Goal: Information Seeking & Learning: Learn about a topic

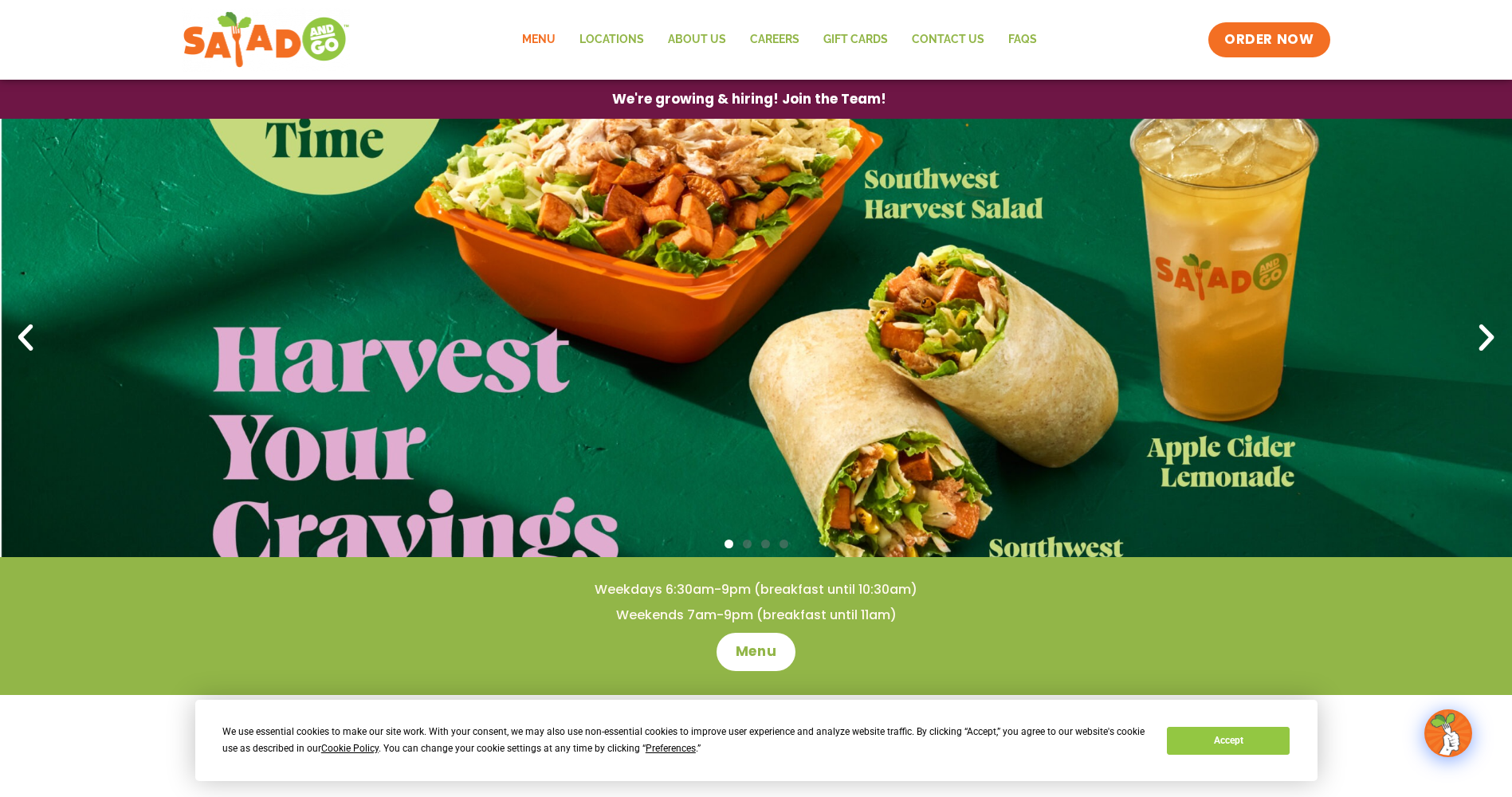
click at [538, 37] on link "Menu" at bounding box center [538, 40] width 57 height 36
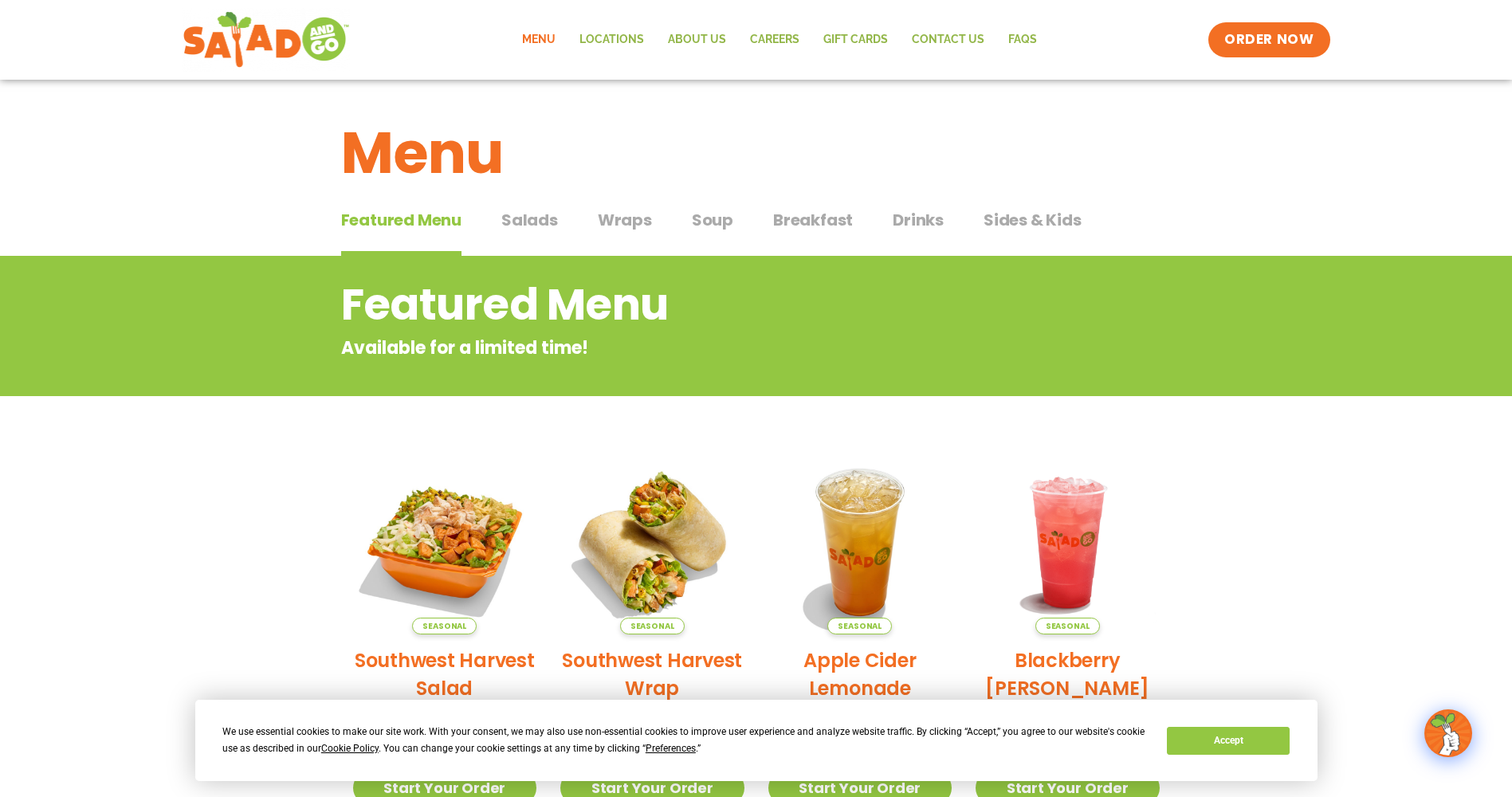
click at [526, 222] on span "Salads" at bounding box center [529, 220] width 56 height 24
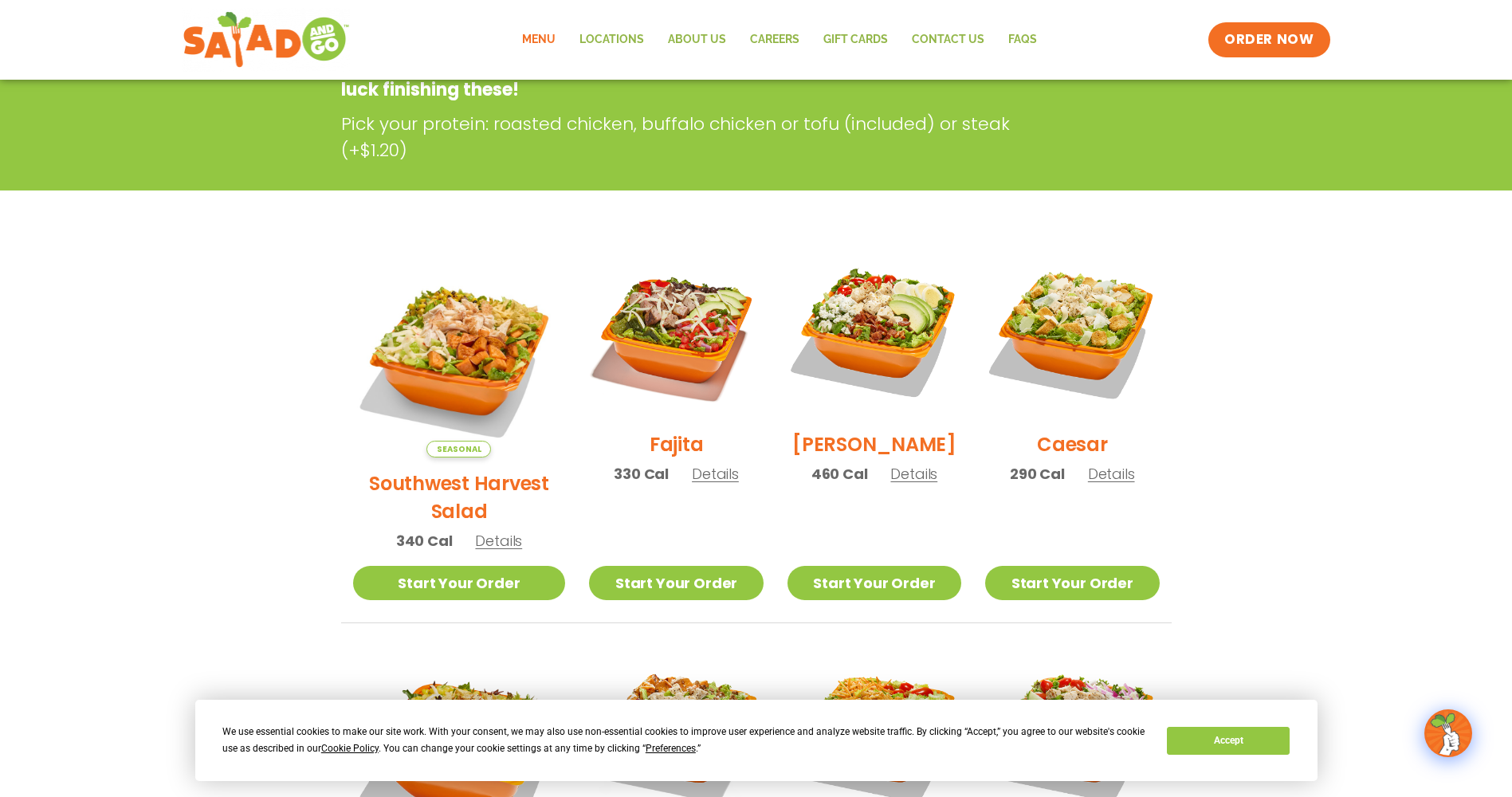
scroll to position [319, 0]
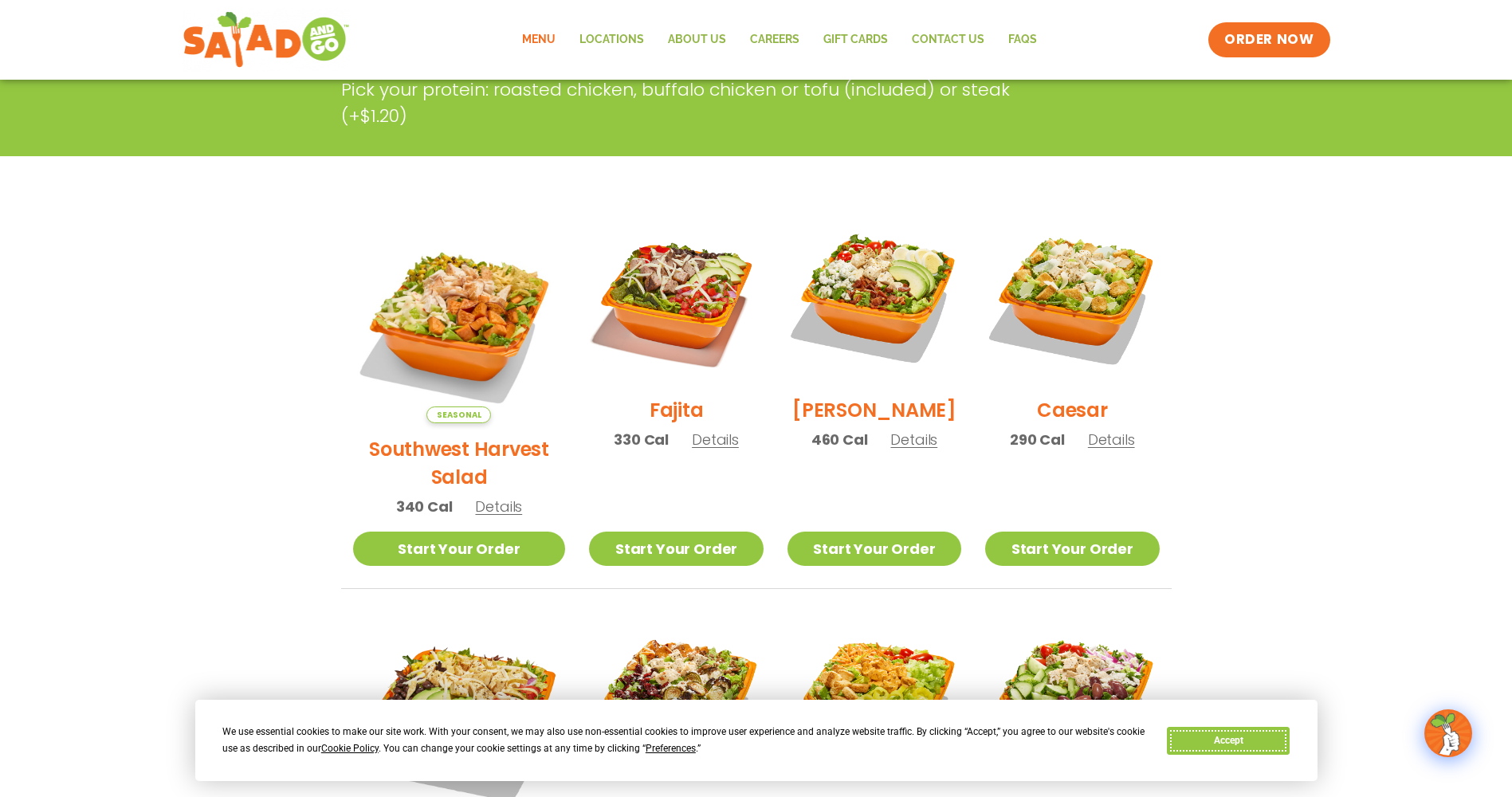
click at [1228, 746] on button "Accept" at bounding box center [1227, 740] width 123 height 28
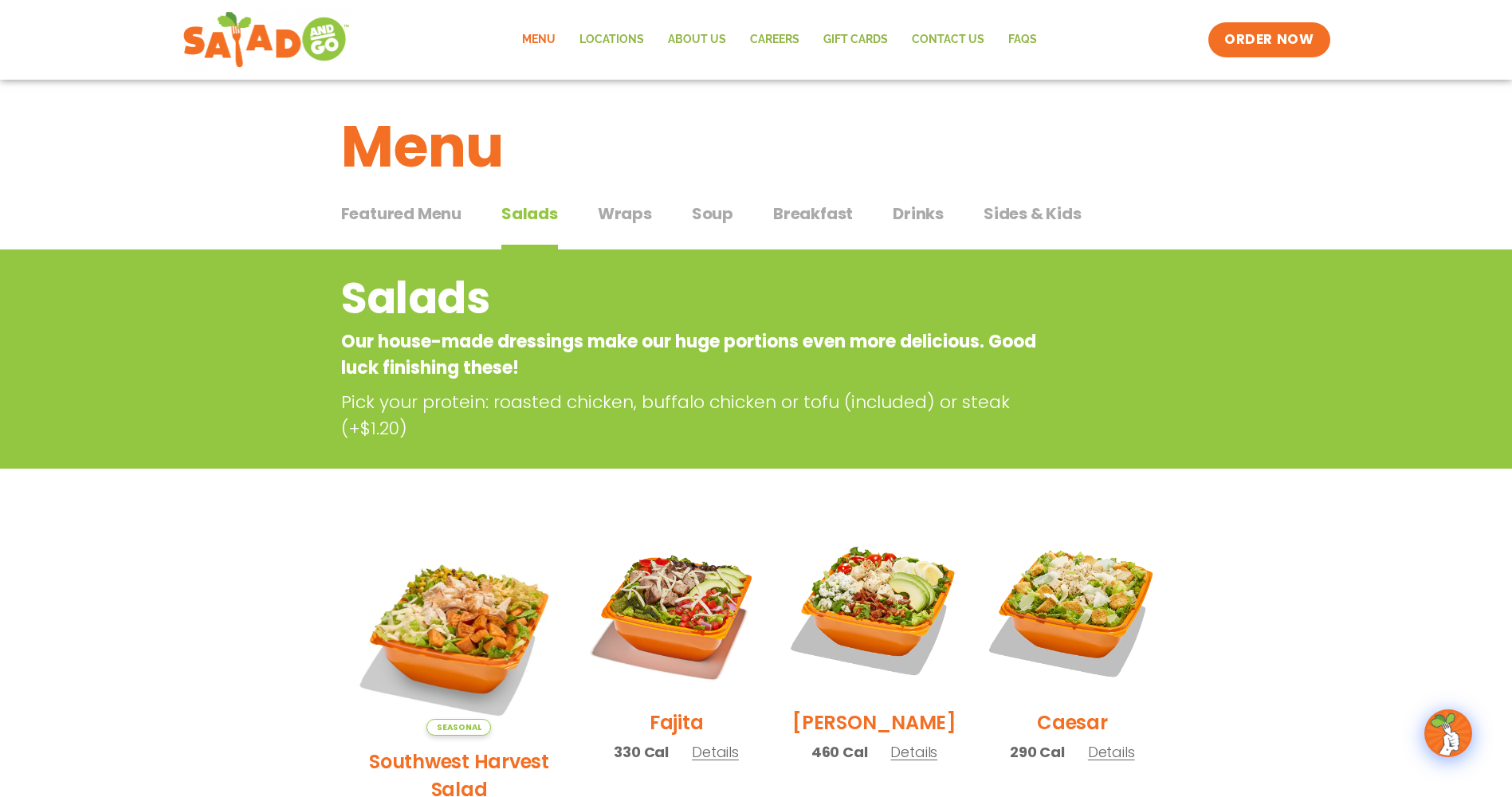
scroll to position [0, 0]
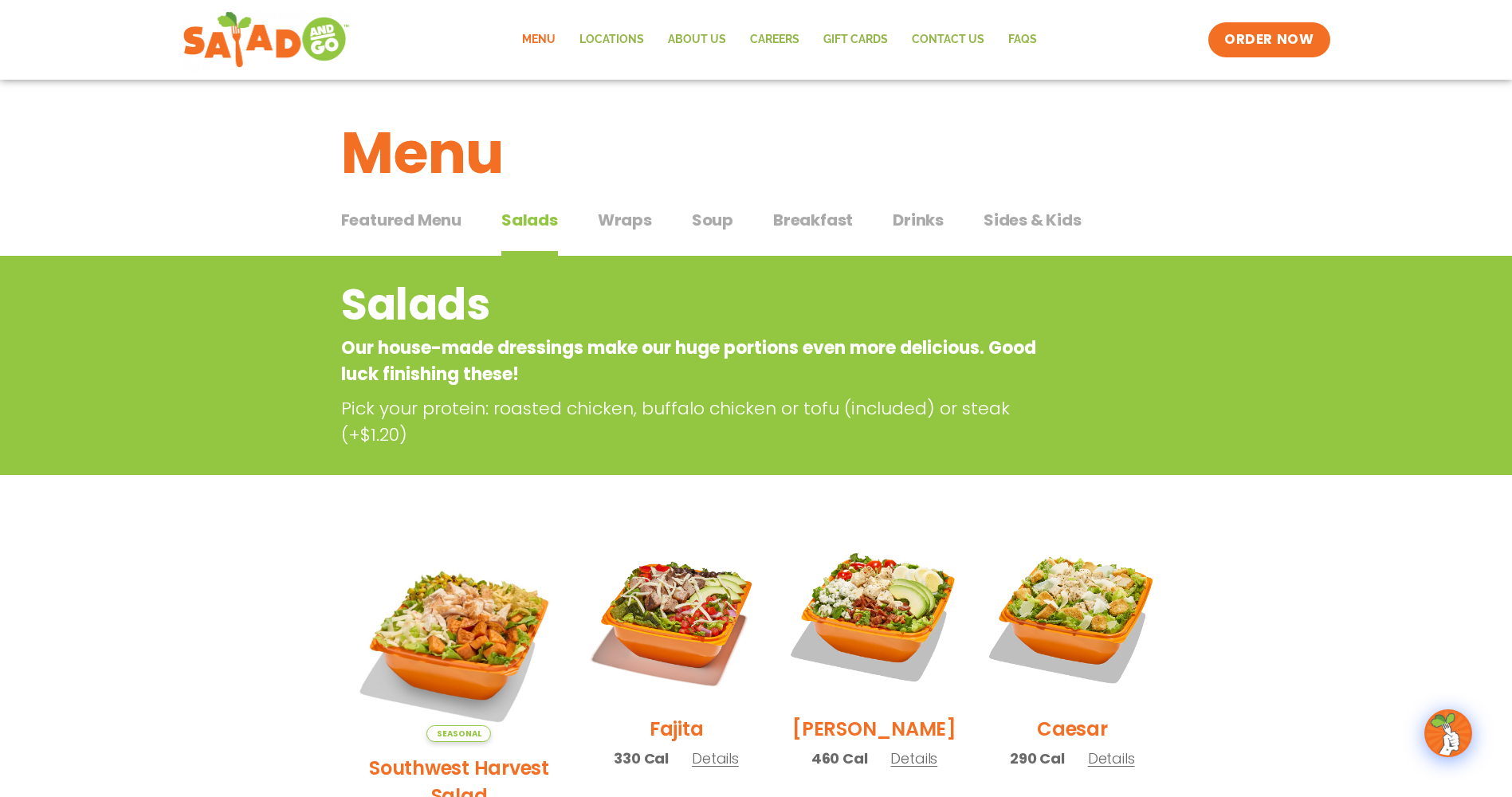
click at [630, 225] on span "Wraps" at bounding box center [625, 220] width 55 height 24
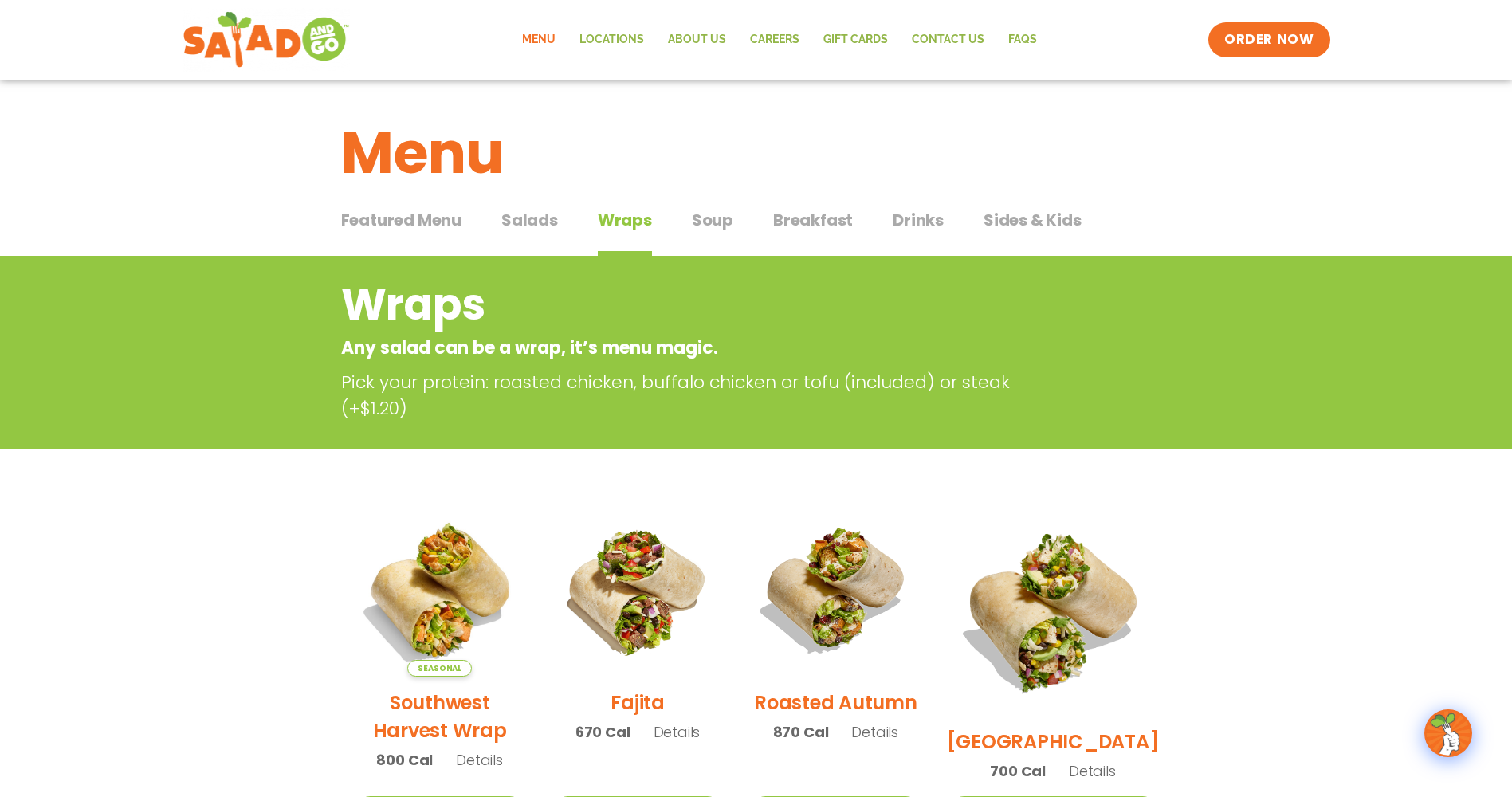
click at [710, 224] on span "Soup" at bounding box center [713, 220] width 42 height 24
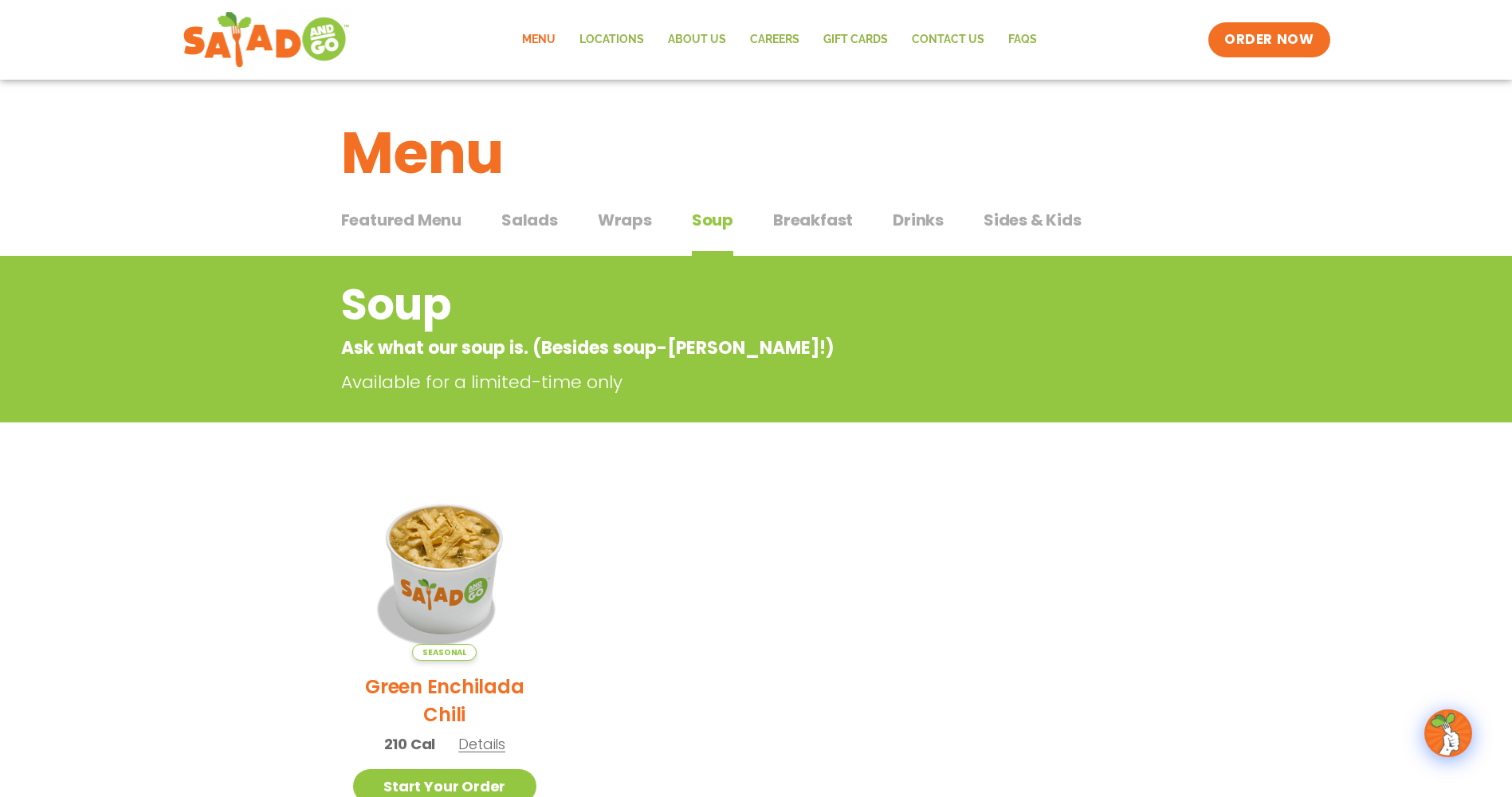
click at [533, 218] on span "Salads" at bounding box center [529, 220] width 56 height 24
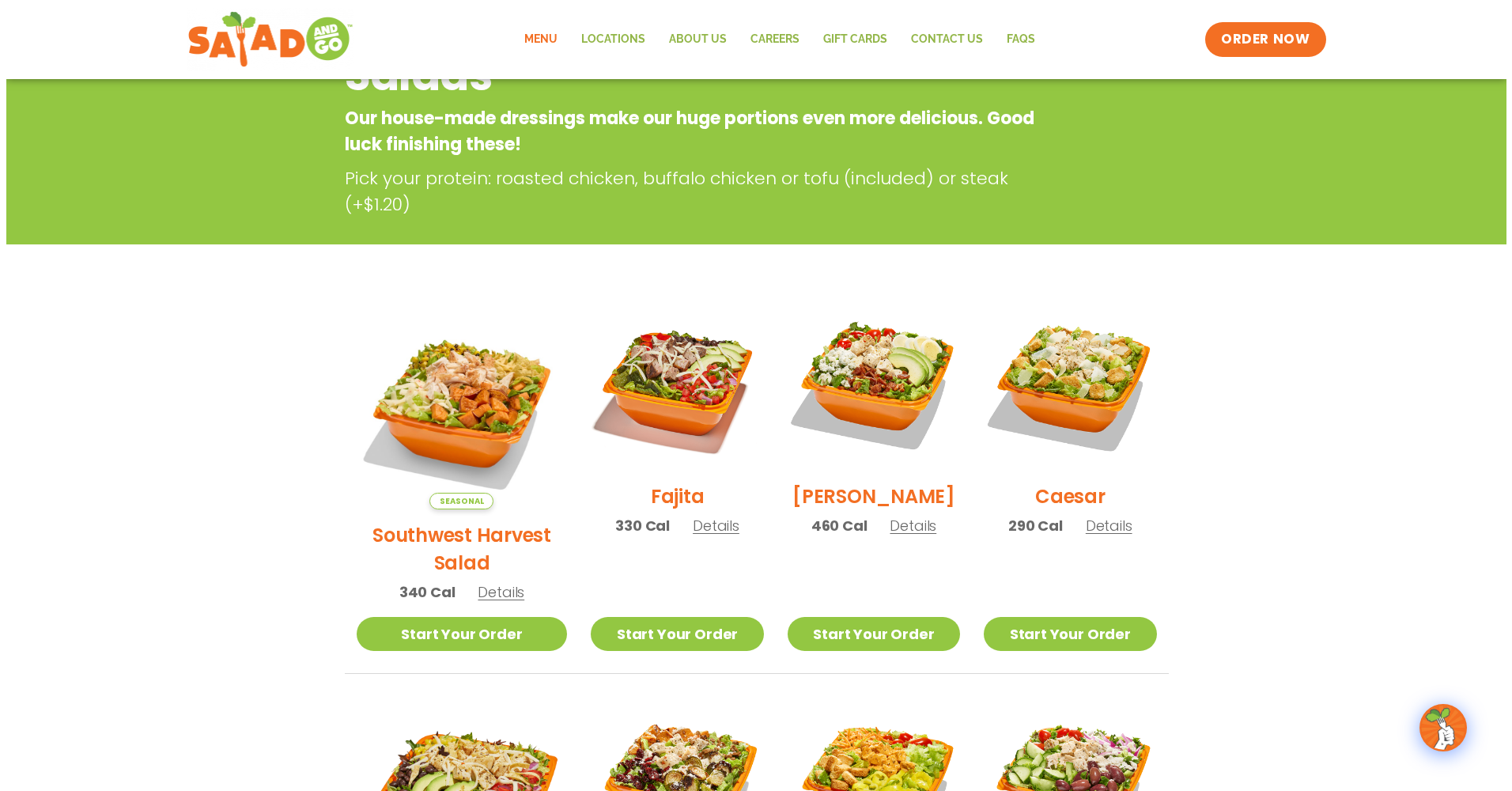
scroll to position [237, 0]
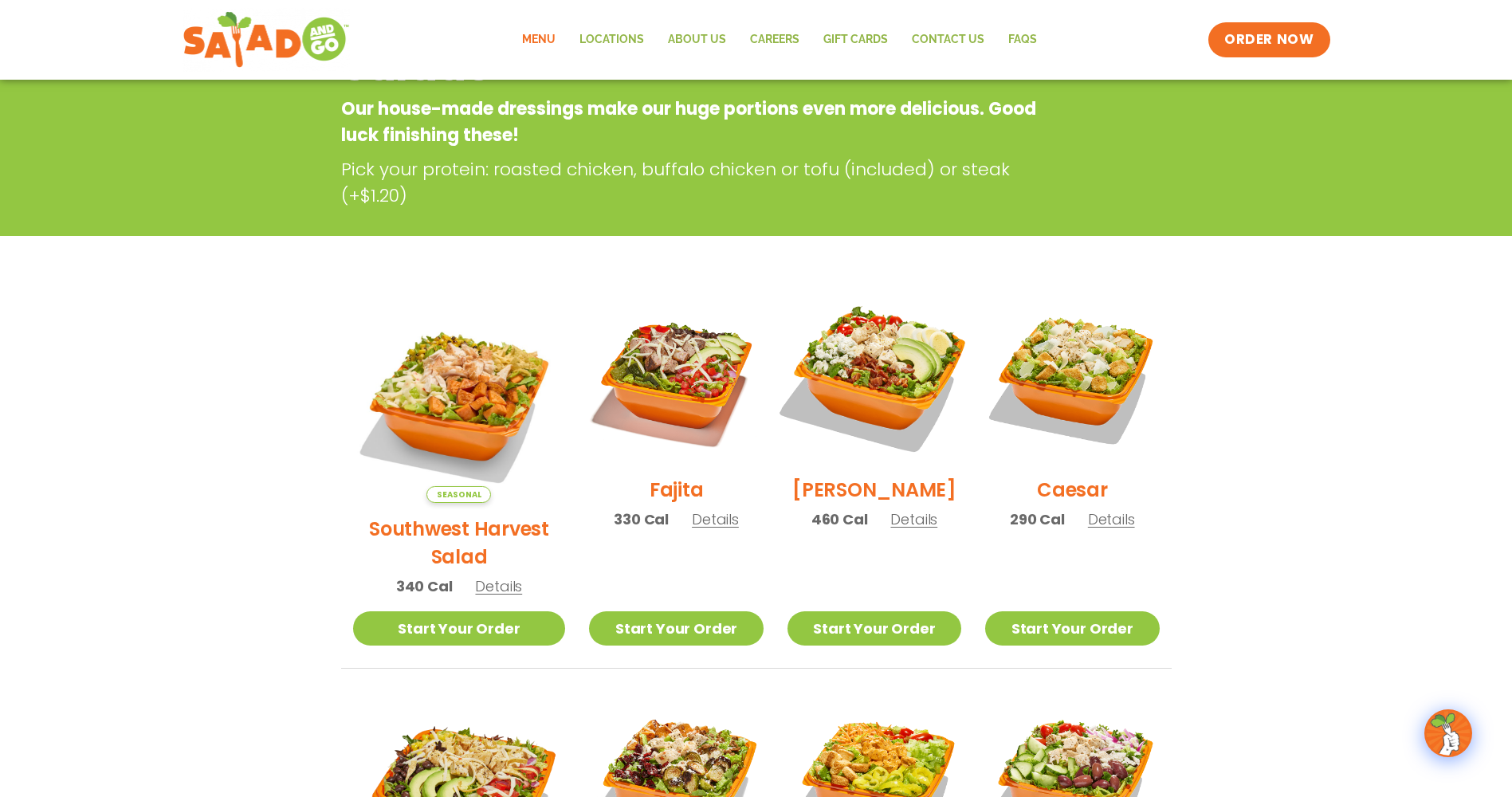
click at [849, 364] on img at bounding box center [874, 376] width 204 height 204
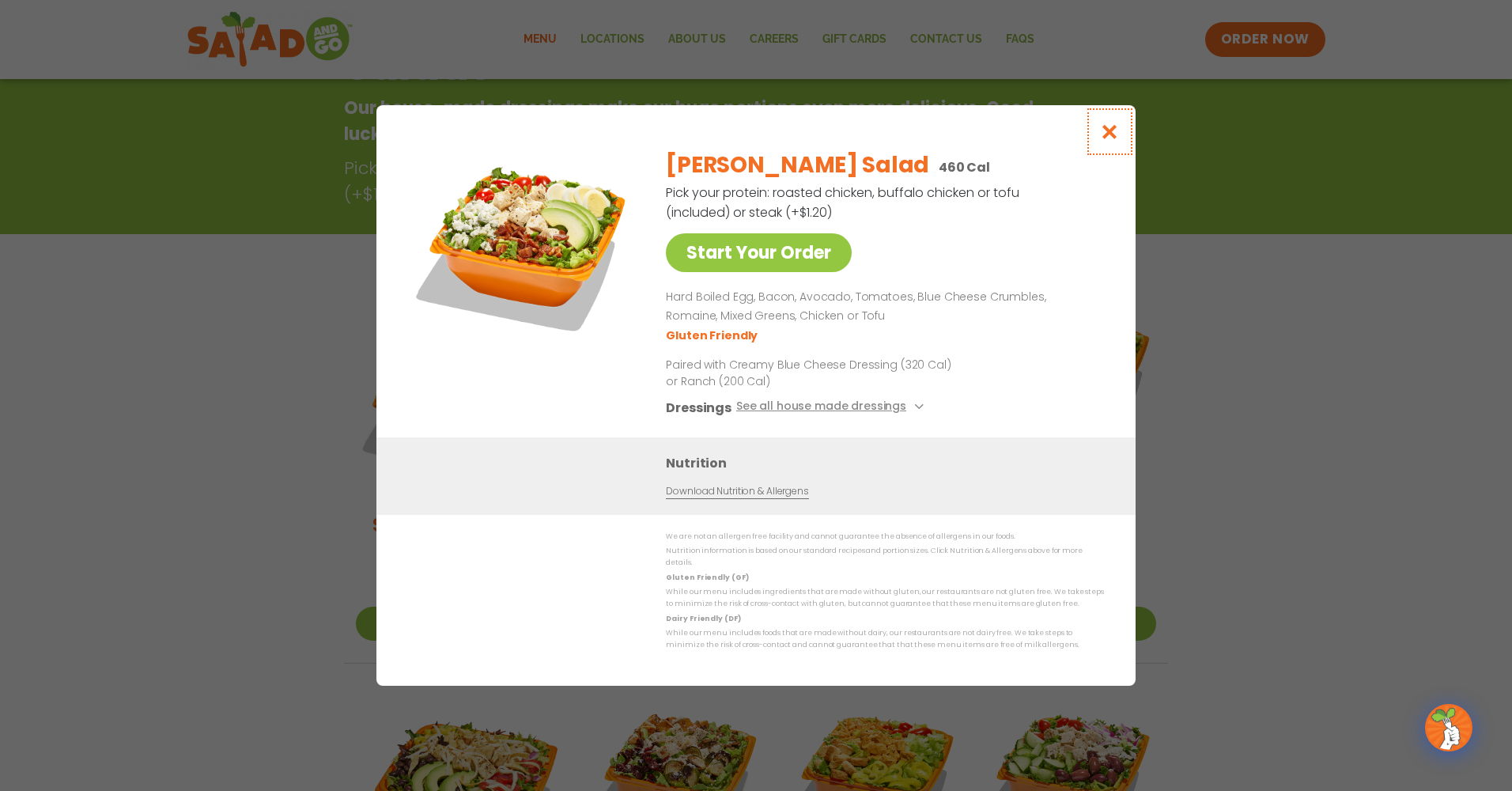
click at [1113, 140] on icon "Close modal" at bounding box center [1110, 132] width 20 height 16
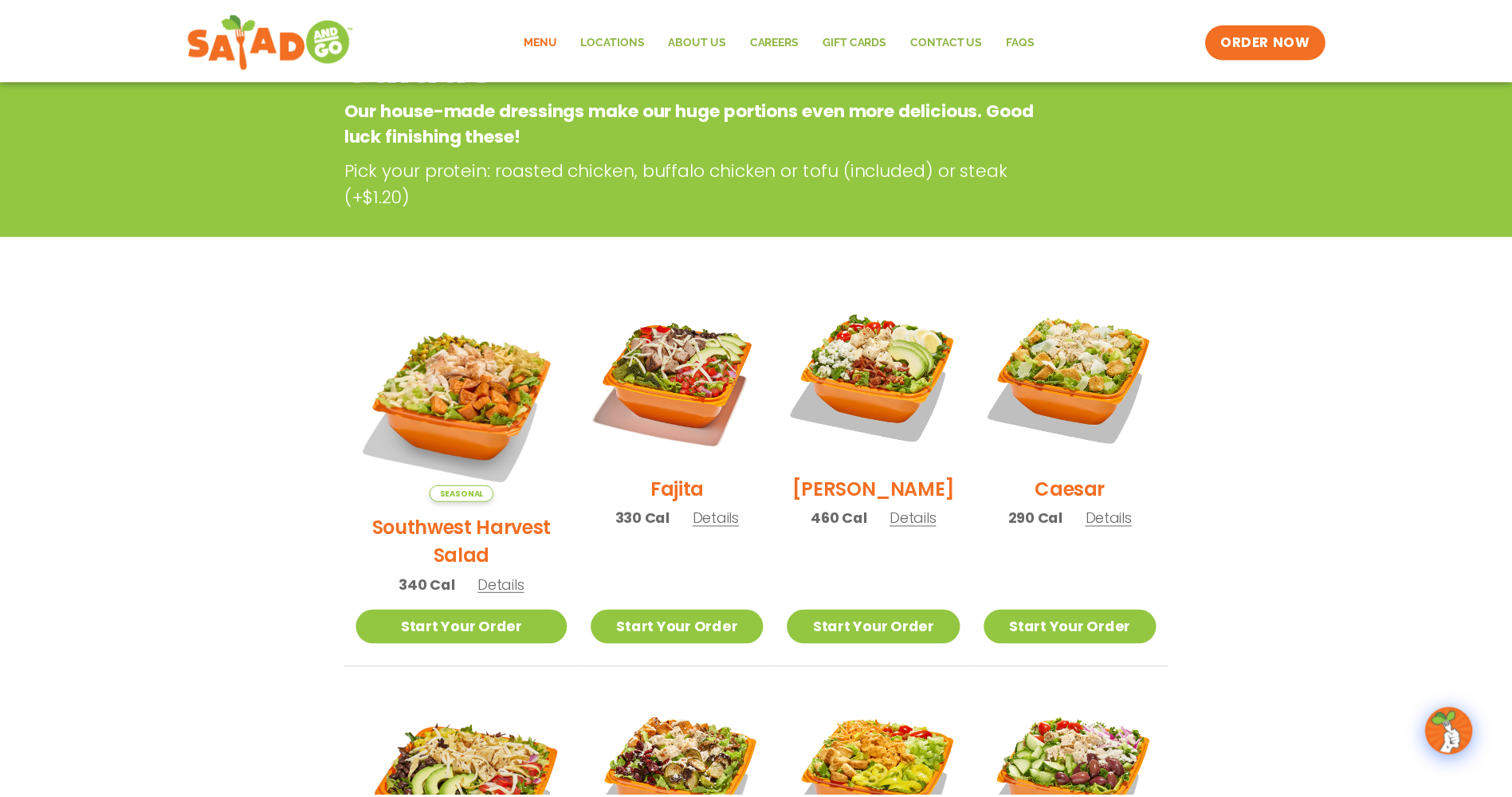
scroll to position [255, 0]
